Goal: Check status: Check status

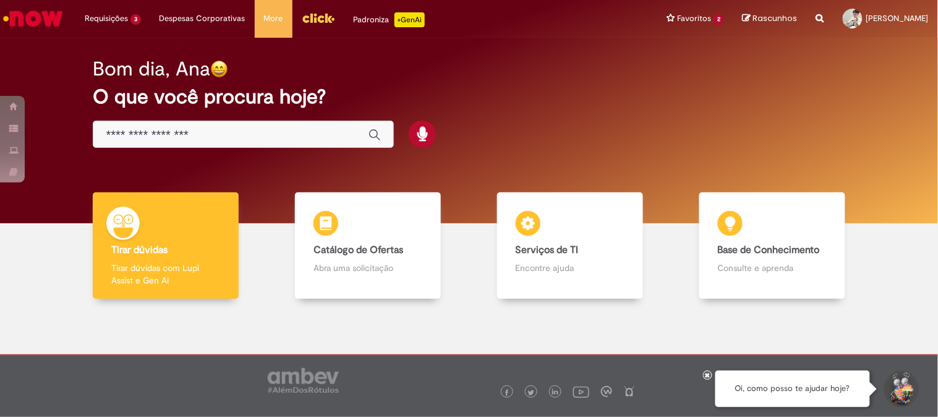
click at [245, 134] on input "Basta digitar aqui" at bounding box center [231, 135] width 250 height 14
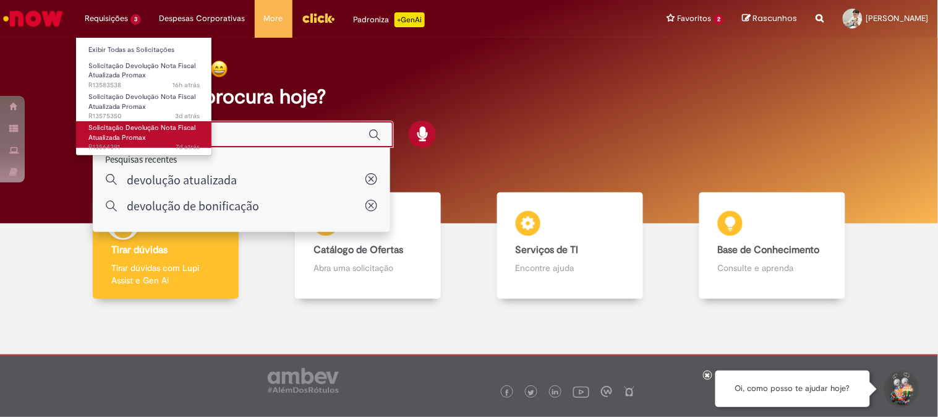
click at [137, 143] on span "7d atrás 7 dias atrás R13564391" at bounding box center [143, 147] width 111 height 10
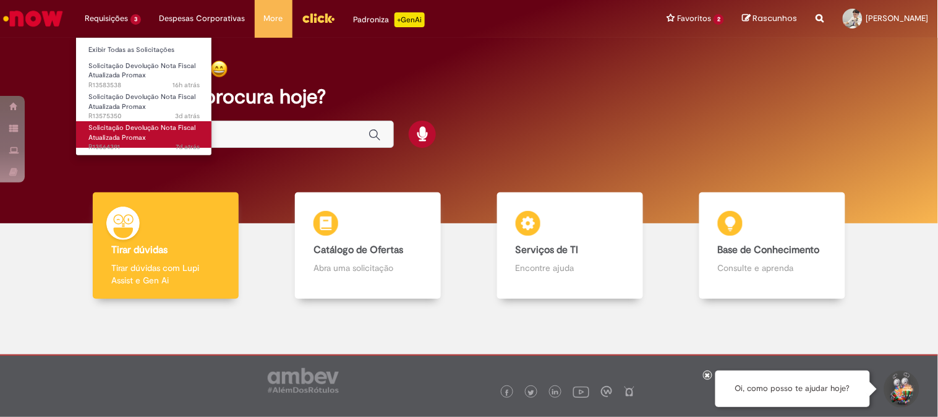
click at [137, 143] on span "7d atrás 7 dias atrás R13564391" at bounding box center [143, 147] width 111 height 10
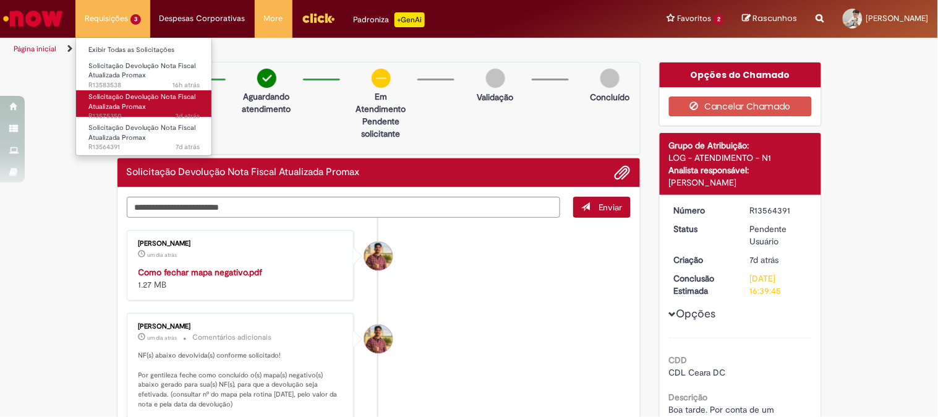
click at [139, 100] on span "Solicitação Devolução Nota Fiscal Atualizada Promax" at bounding box center [141, 101] width 107 height 19
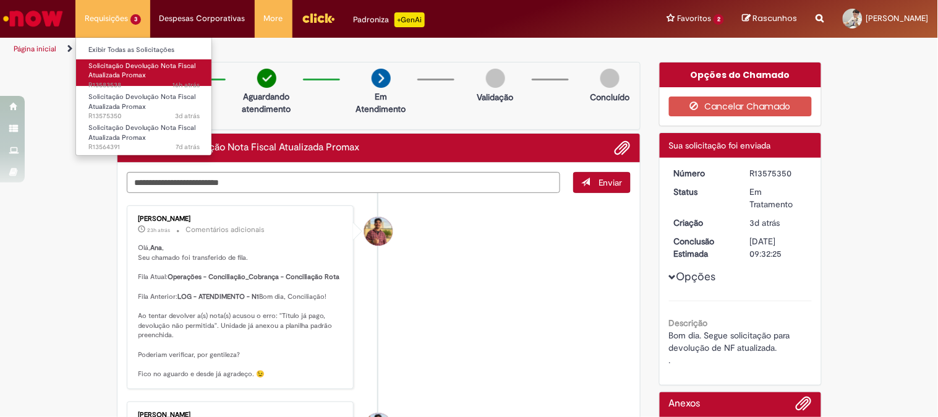
click at [126, 80] on link "Solicitação Devolução Nota Fiscal Atualizada Promax 16h atrás 16 horas atrás R1…" at bounding box center [144, 72] width 136 height 27
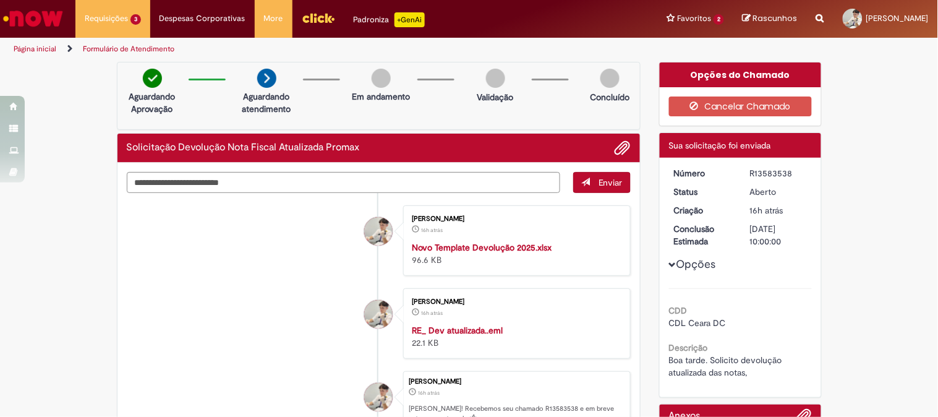
click at [288, 254] on li "[PERSON_NAME] 16h atrás 16 horas atrás Novo Template Devolução 2025.xlsx 96.6 KB" at bounding box center [379, 240] width 505 height 70
